Goal: Task Accomplishment & Management: Manage account settings

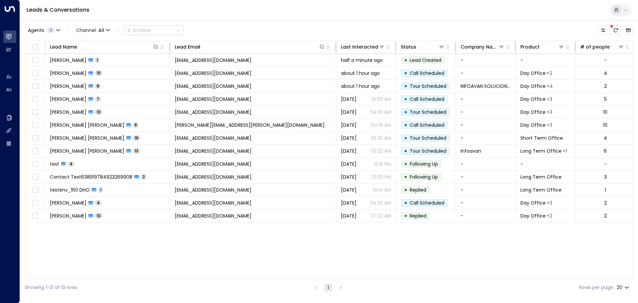
click at [271, 22] on div "Agents 1 Channel: All Actions Lead Name Lead Email Last Interacted Status Compa…" at bounding box center [329, 158] width 608 height 276
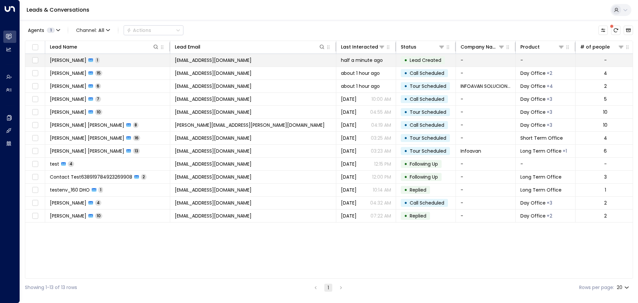
click at [66, 61] on span "[PERSON_NAME]" at bounding box center [68, 60] width 37 height 7
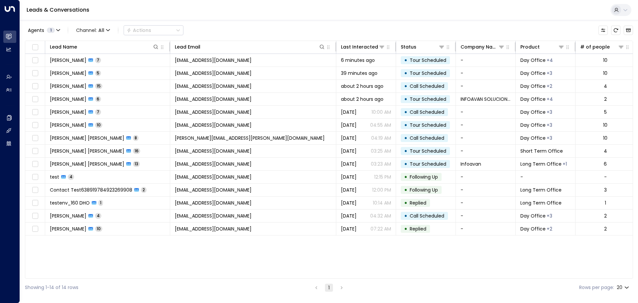
click at [261, 18] on div "Leads & Conversations" at bounding box center [329, 10] width 618 height 20
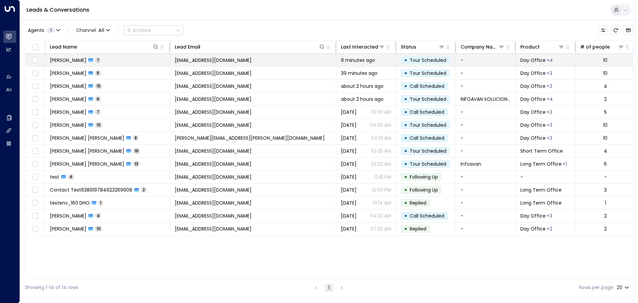
click at [74, 61] on span "[PERSON_NAME]" at bounding box center [68, 60] width 37 height 7
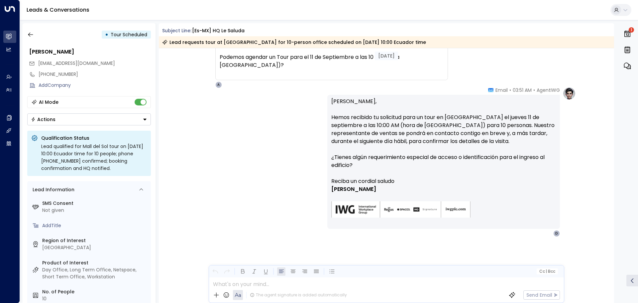
scroll to position [642, 0]
click at [32, 35] on icon "button" at bounding box center [30, 35] width 5 height 4
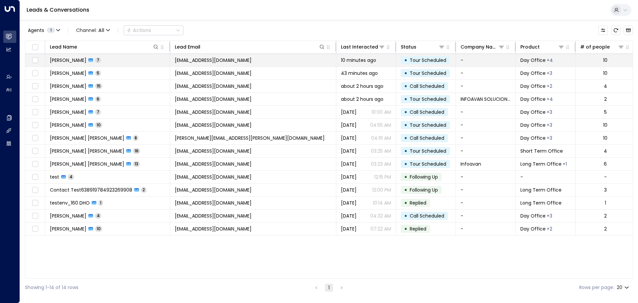
click at [57, 59] on span "[PERSON_NAME]" at bounding box center [68, 60] width 37 height 7
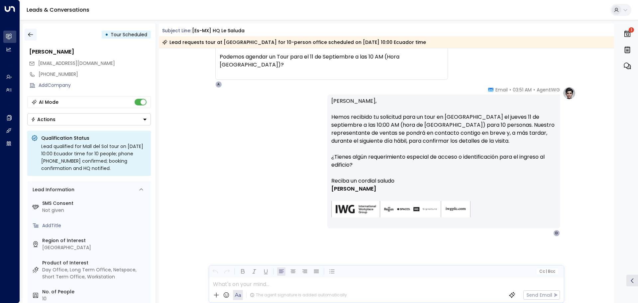
click at [30, 34] on icon "button" at bounding box center [30, 34] width 7 height 7
